Goal: Information Seeking & Learning: Learn about a topic

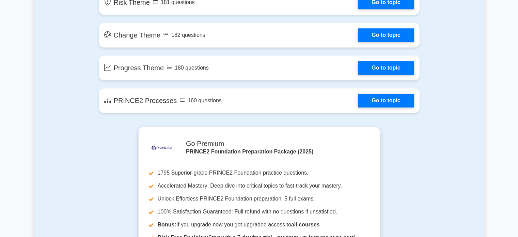
scroll to position [579, 0]
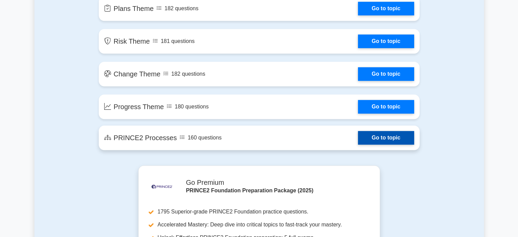
click at [374, 140] on link "Go to topic" at bounding box center [386, 138] width 56 height 14
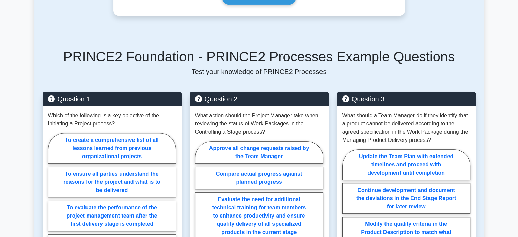
scroll to position [477, 0]
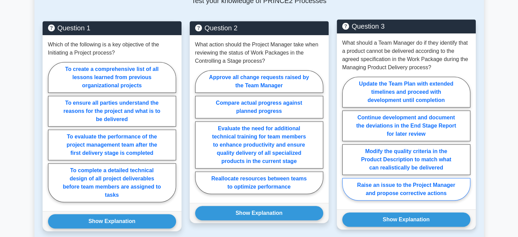
click at [380, 178] on label "Raise an issue to the Project Manager and propose corrective actions" at bounding box center [407, 189] width 128 height 22
click at [347, 143] on input "Raise an issue to the Project Manager and propose corrective actions" at bounding box center [345, 140] width 4 height 4
radio input "true"
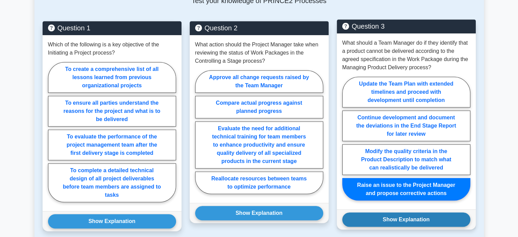
click at [397, 212] on button "Show Explanation" at bounding box center [407, 219] width 128 height 14
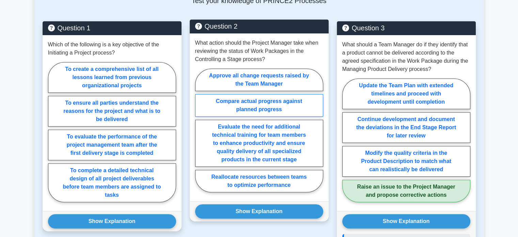
click at [257, 94] on label "Compare actual progress against planned progress" at bounding box center [259, 105] width 128 height 22
click at [200, 130] on input "Compare actual progress against planned progress" at bounding box center [197, 132] width 4 height 4
radio input "true"
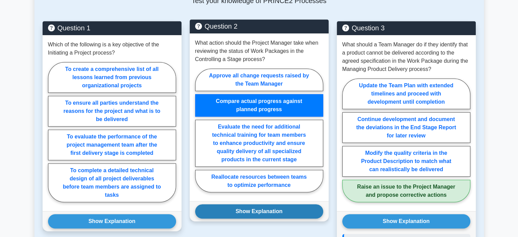
click at [245, 204] on button "Show Explanation" at bounding box center [259, 211] width 128 height 14
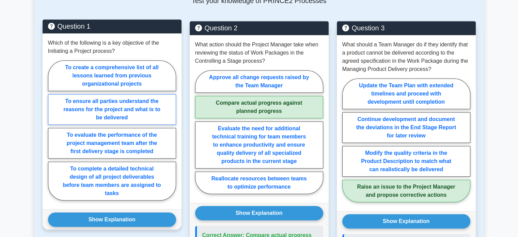
click at [127, 96] on label "To ensure all parties understand the reasons for the project and what is to be …" at bounding box center [112, 109] width 128 height 31
click at [52, 130] on input "To ensure all parties understand the reasons for the project and what is to be …" at bounding box center [50, 132] width 4 height 4
radio input "true"
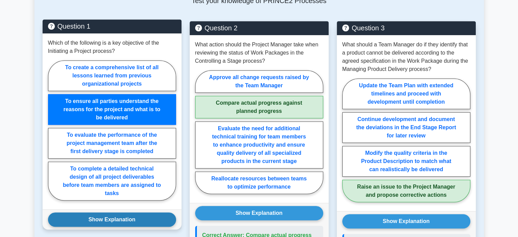
click at [112, 212] on button "Show Explanation" at bounding box center [112, 219] width 128 height 14
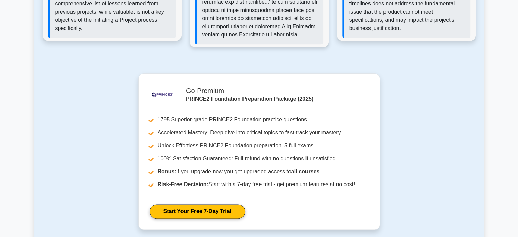
scroll to position [920, 0]
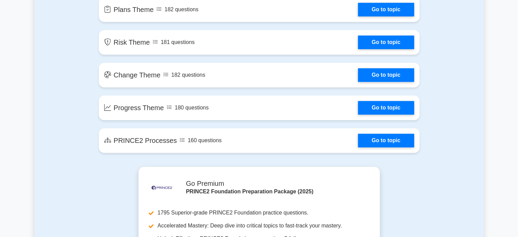
scroll to position [579, 0]
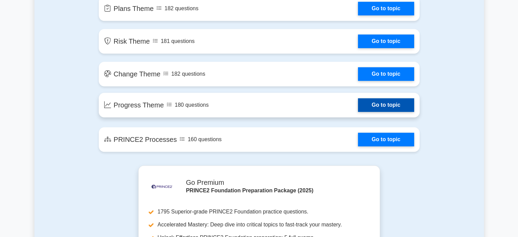
click at [381, 105] on link "Go to topic" at bounding box center [386, 105] width 56 height 14
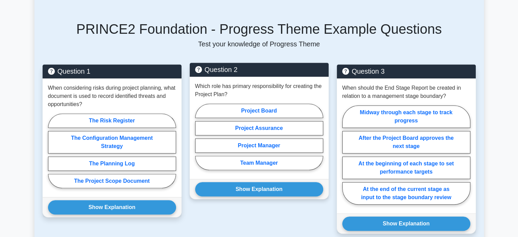
scroll to position [477, 0]
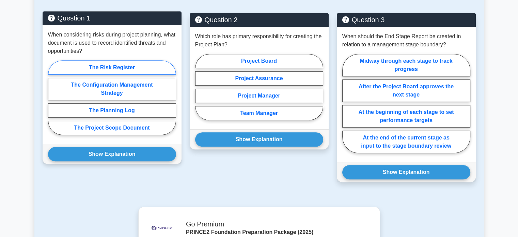
click at [110, 60] on label "The Risk Register" at bounding box center [112, 67] width 128 height 14
click at [52, 97] on input "The Risk Register" at bounding box center [50, 99] width 4 height 4
radio input "true"
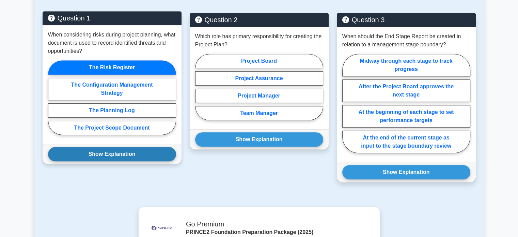
click at [100, 147] on button "Show Explanation" at bounding box center [112, 154] width 128 height 14
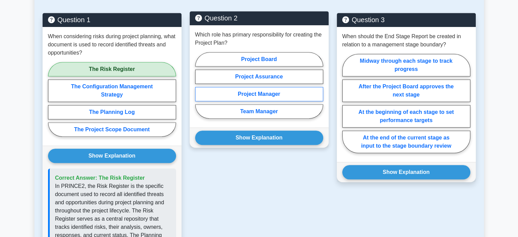
click at [252, 87] on label "Project Manager" at bounding box center [259, 94] width 128 height 14
click at [200, 86] on input "Project Manager" at bounding box center [197, 87] width 4 height 4
radio input "true"
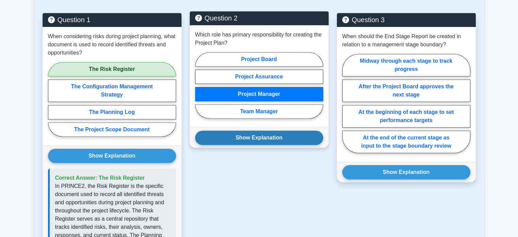
click at [255, 131] on button "Show Explanation" at bounding box center [259, 138] width 128 height 14
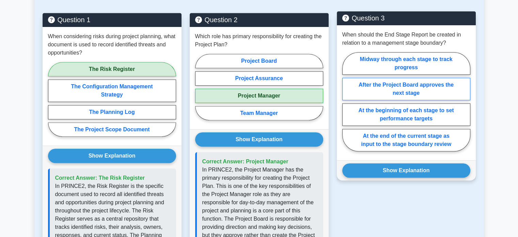
click at [405, 78] on label "After the Project Board approves the next stage" at bounding box center [407, 89] width 128 height 22
click at [347, 102] on input "After the Project Board approves the next stage" at bounding box center [345, 104] width 4 height 4
radio input "true"
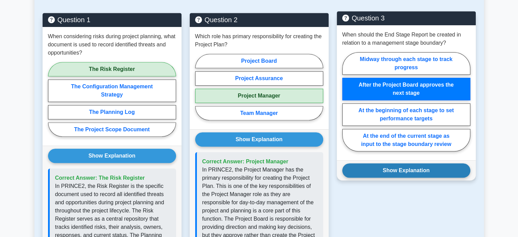
click at [403, 163] on button "Show Explanation" at bounding box center [407, 170] width 128 height 14
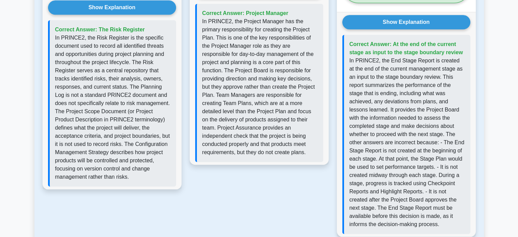
scroll to position [579, 0]
